Goal: Check status: Check status

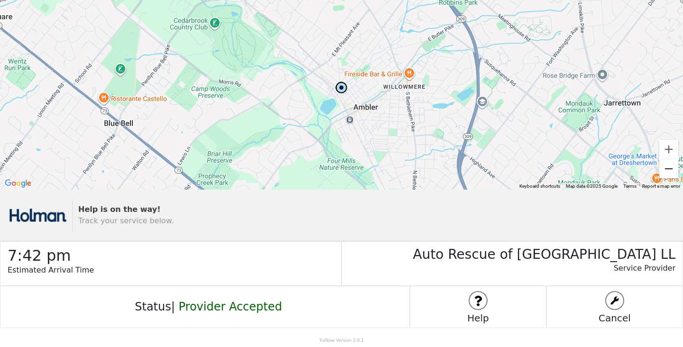
click at [672, 168] on button "Zoom out" at bounding box center [668, 168] width 19 height 19
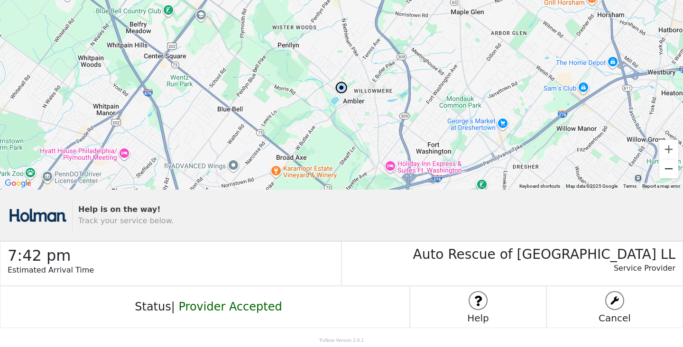
click at [672, 168] on button "Zoom out" at bounding box center [668, 168] width 19 height 19
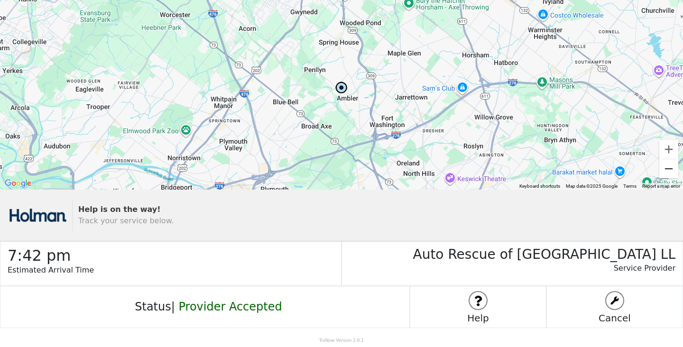
click at [672, 169] on button "Zoom out" at bounding box center [668, 168] width 19 height 19
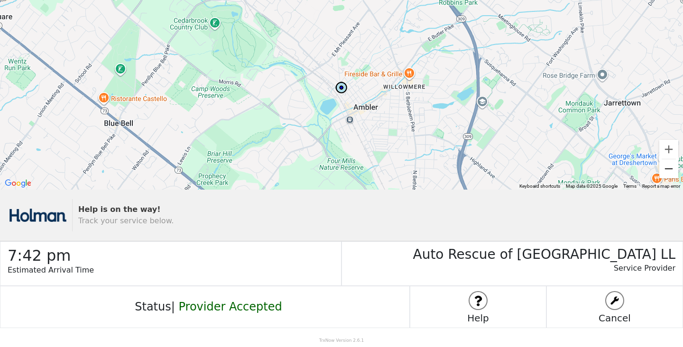
click at [668, 173] on button "Zoom out" at bounding box center [668, 168] width 19 height 19
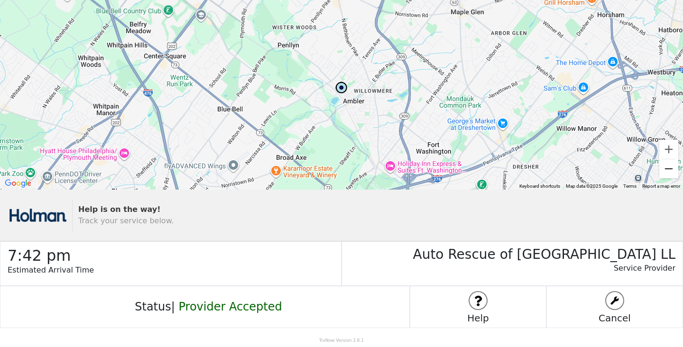
click at [668, 173] on button "Zoom out" at bounding box center [668, 168] width 19 height 19
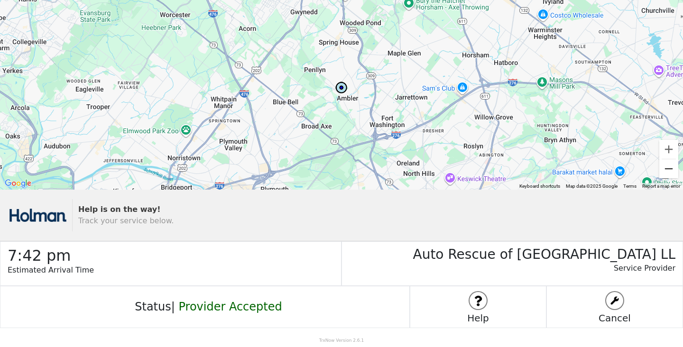
click at [668, 173] on button "Zoom out" at bounding box center [668, 168] width 19 height 19
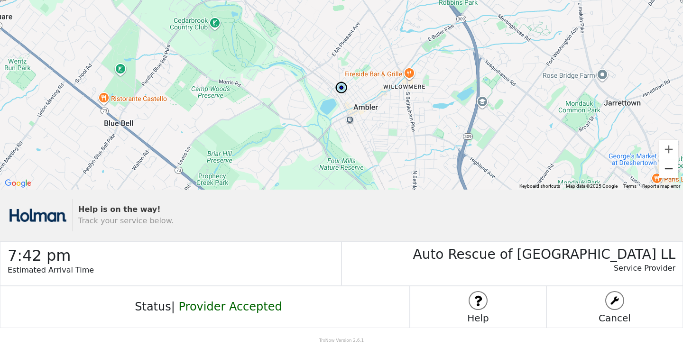
click at [665, 164] on button "Zoom out" at bounding box center [668, 168] width 19 height 19
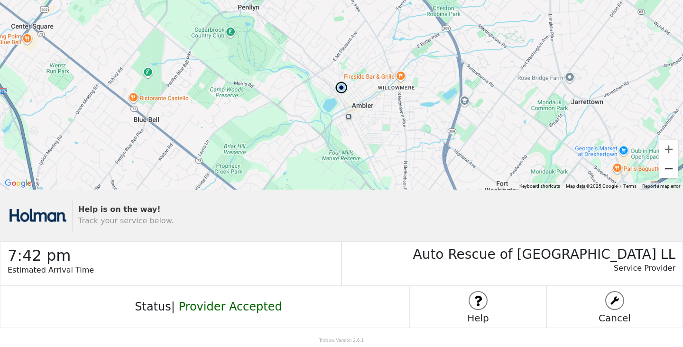
click at [665, 164] on button "Zoom out" at bounding box center [668, 168] width 19 height 19
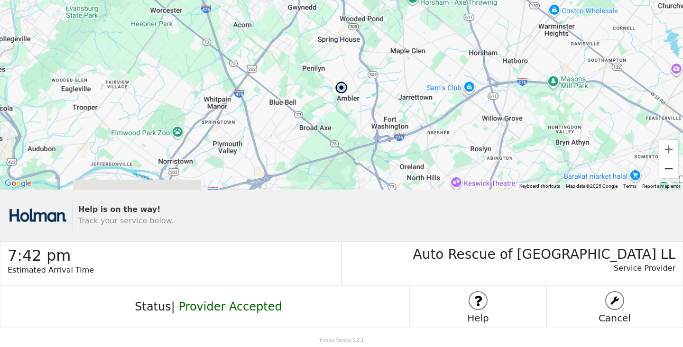
click at [665, 164] on button "Zoom out" at bounding box center [668, 168] width 19 height 19
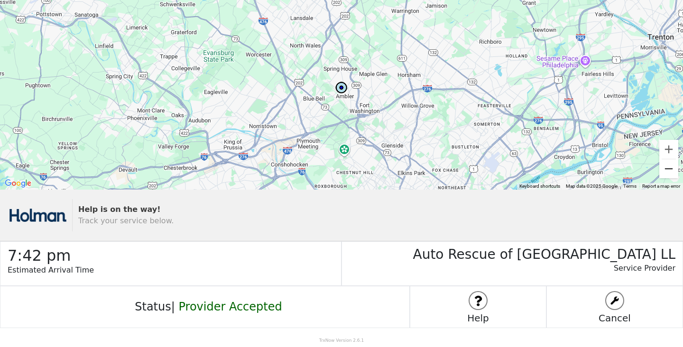
click at [665, 164] on button "Zoom out" at bounding box center [668, 168] width 19 height 19
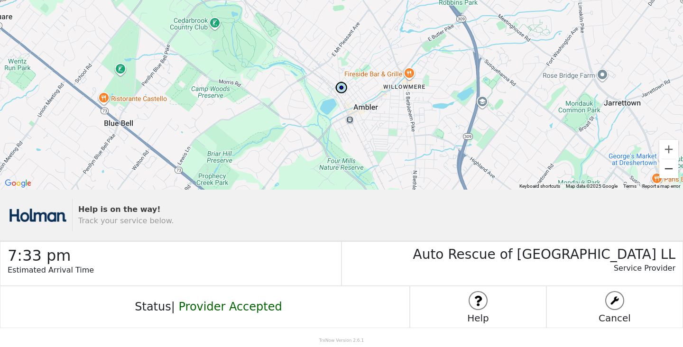
click at [671, 167] on button "Zoom out" at bounding box center [668, 168] width 19 height 19
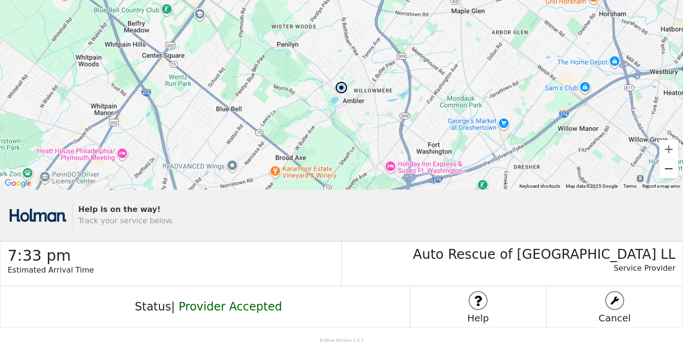
click at [671, 167] on button "Zoom out" at bounding box center [668, 168] width 19 height 19
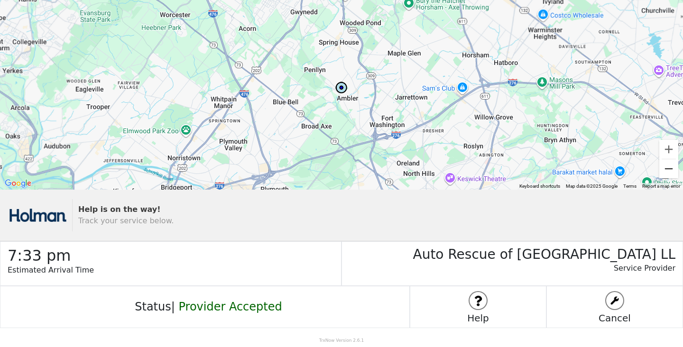
click at [671, 167] on button "Zoom out" at bounding box center [668, 168] width 19 height 19
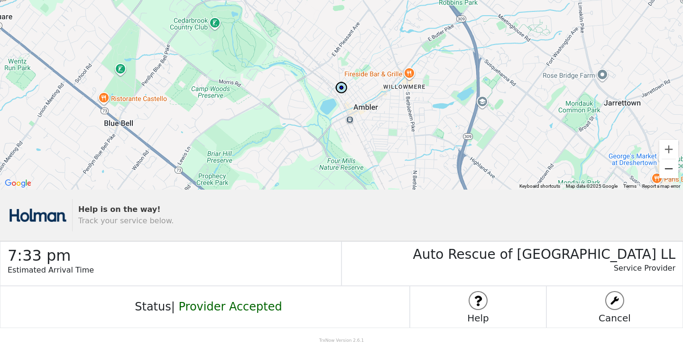
click at [665, 172] on button "Zoom out" at bounding box center [668, 168] width 19 height 19
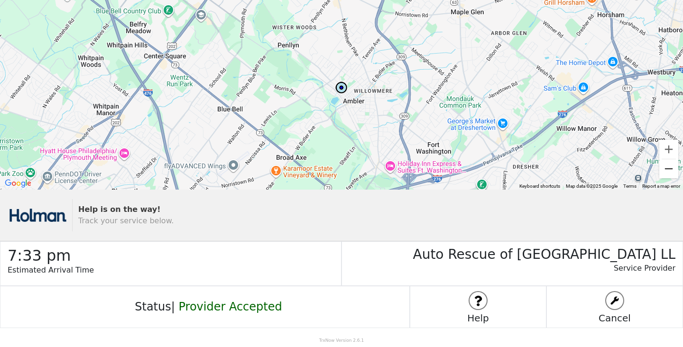
click at [665, 173] on button "Zoom out" at bounding box center [668, 168] width 19 height 19
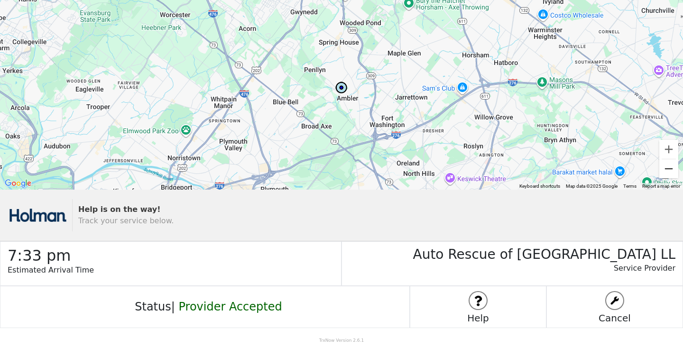
click at [664, 173] on button "Zoom out" at bounding box center [668, 168] width 19 height 19
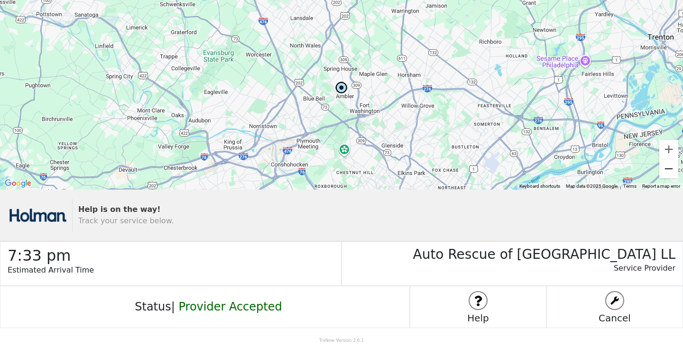
click at [664, 173] on button "Zoom out" at bounding box center [668, 168] width 19 height 19
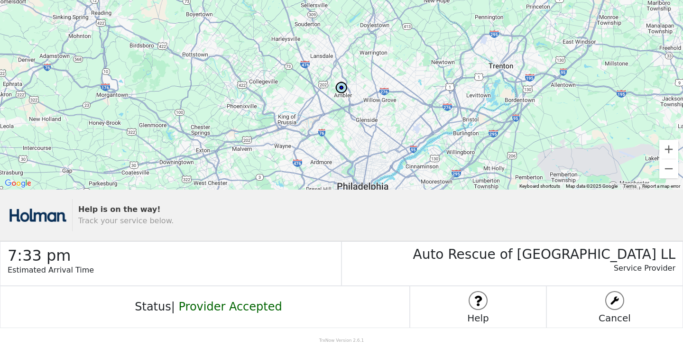
click at [664, 178] on div at bounding box center [341, 95] width 683 height 190
click at [663, 176] on button "Zoom out" at bounding box center [668, 168] width 19 height 19
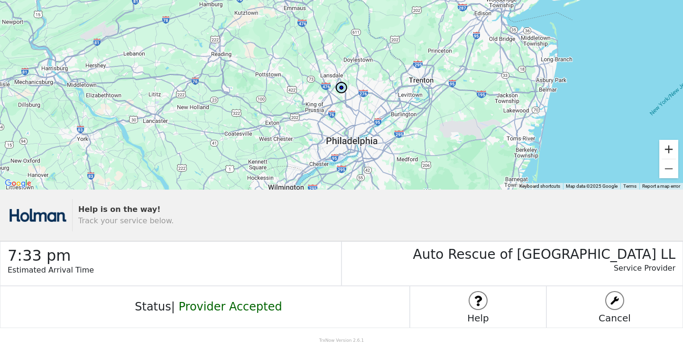
click at [665, 153] on button "Zoom in" at bounding box center [668, 149] width 19 height 19
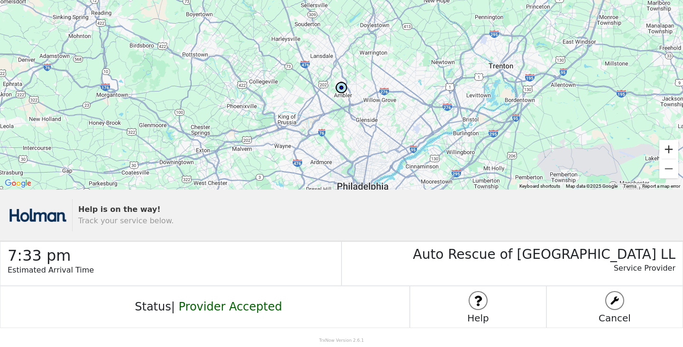
click at [665, 153] on button "Zoom in" at bounding box center [668, 149] width 19 height 19
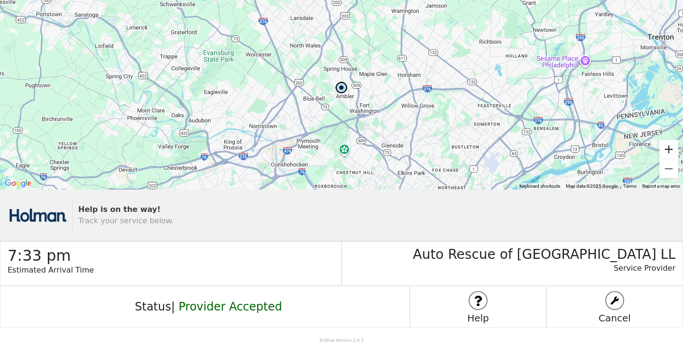
click at [665, 153] on button "Zoom in" at bounding box center [668, 149] width 19 height 19
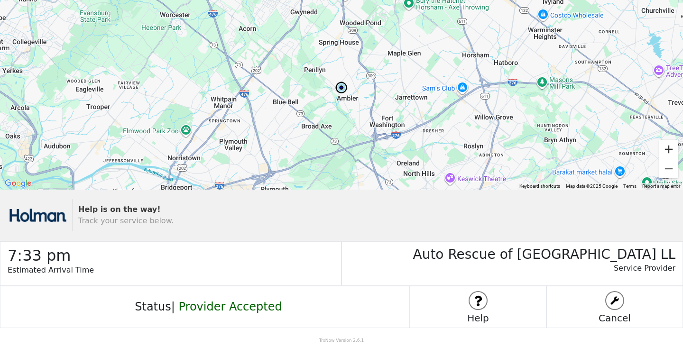
click at [666, 153] on button "Zoom in" at bounding box center [668, 149] width 19 height 19
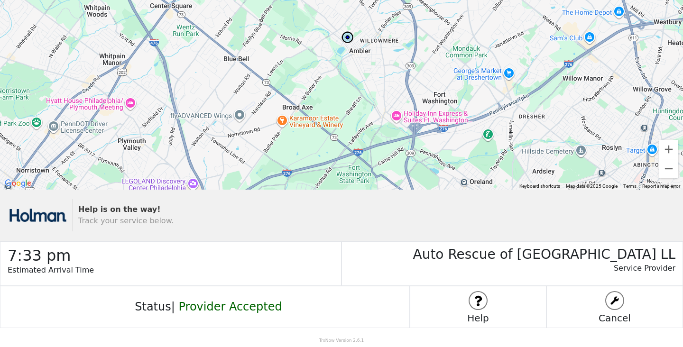
drag, startPoint x: 594, startPoint y: 156, endPoint x: 599, endPoint y: 104, distance: 52.0
click at [599, 104] on div at bounding box center [341, 95] width 683 height 190
click at [672, 175] on button "Zoom out" at bounding box center [668, 168] width 19 height 19
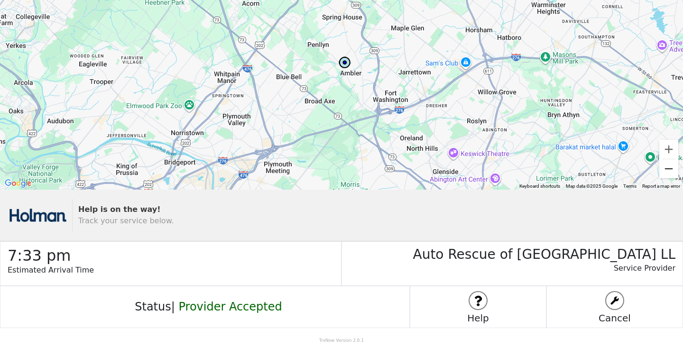
click at [672, 175] on button "Zoom out" at bounding box center [668, 168] width 19 height 19
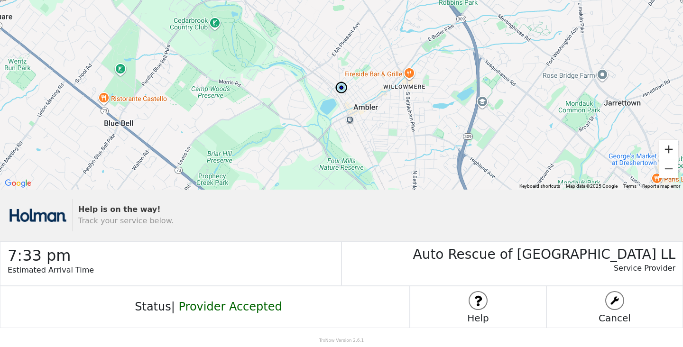
click at [669, 146] on button "Zoom in" at bounding box center [668, 149] width 19 height 19
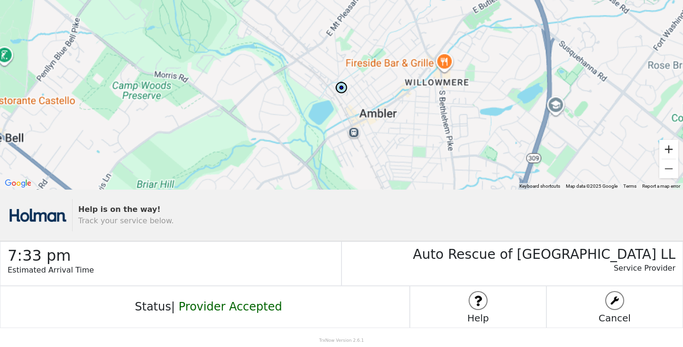
click at [669, 146] on button "Zoom in" at bounding box center [668, 149] width 19 height 19
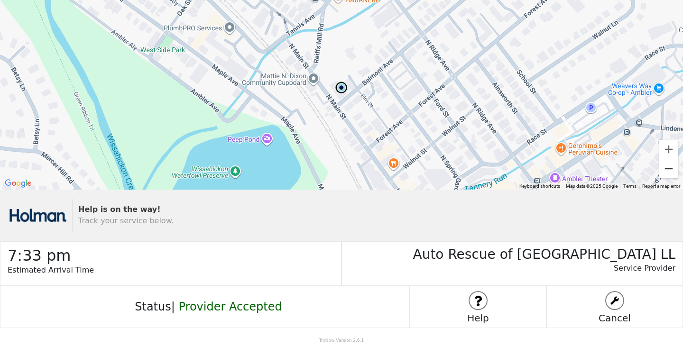
click at [676, 169] on button "Zoom out" at bounding box center [668, 168] width 19 height 19
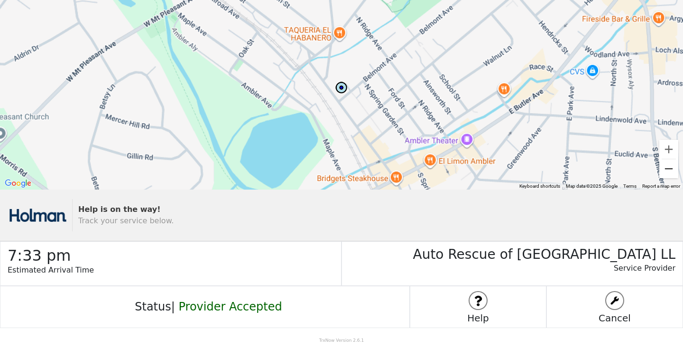
click at [676, 169] on button "Zoom out" at bounding box center [668, 168] width 19 height 19
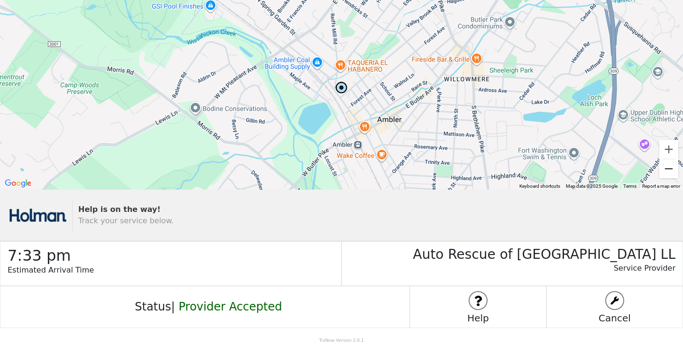
click at [676, 169] on button "Zoom out" at bounding box center [668, 168] width 19 height 19
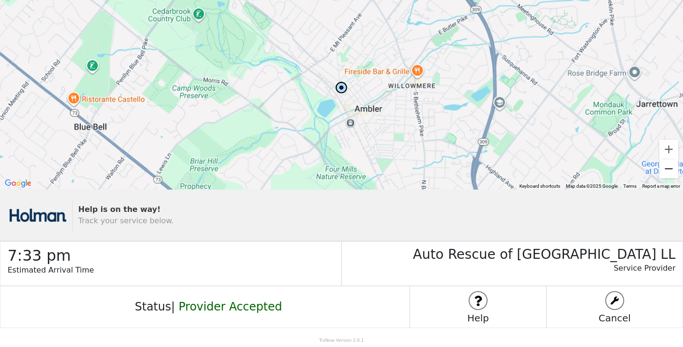
click at [676, 169] on button "Zoom out" at bounding box center [668, 168] width 19 height 19
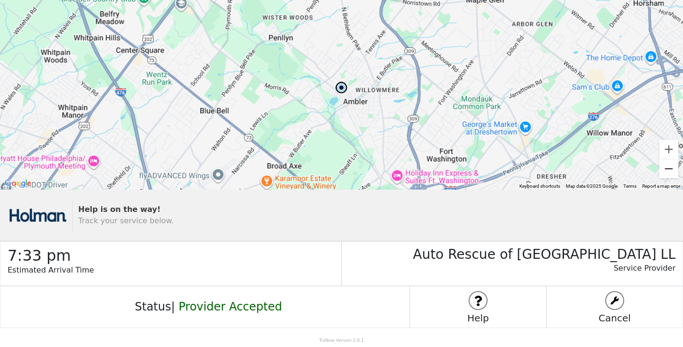
click at [676, 169] on button "Zoom out" at bounding box center [668, 168] width 19 height 19
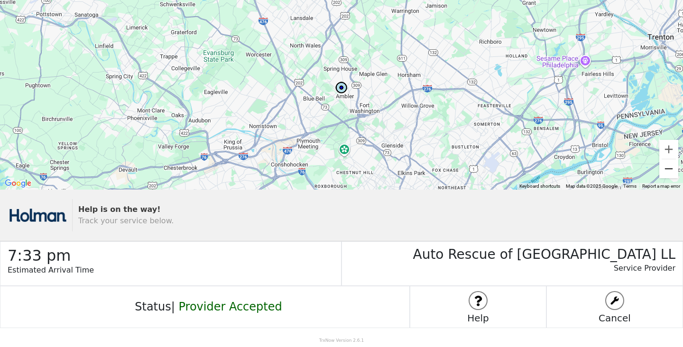
click at [676, 169] on button "Zoom out" at bounding box center [668, 168] width 19 height 19
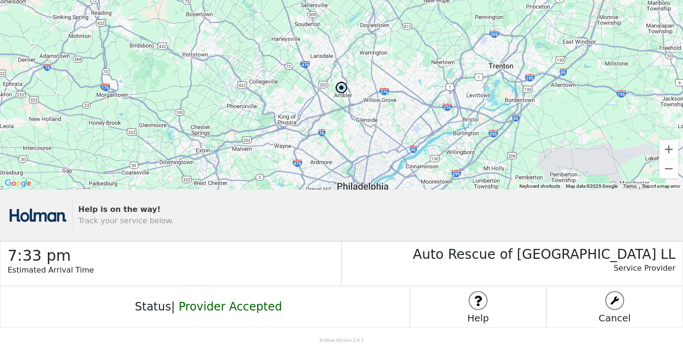
click at [251, 210] on p "Help is on the way! Track your service below." at bounding box center [375, 215] width 595 height 23
